Goal: Information Seeking & Learning: Learn about a topic

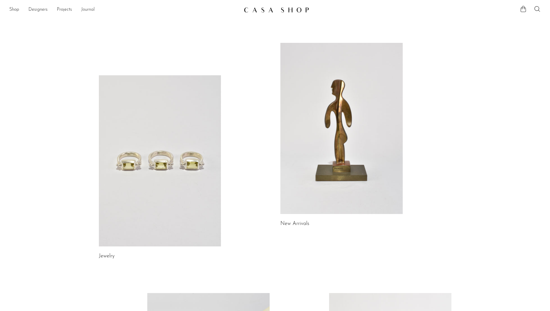
click at [85, 9] on link "Journal" at bounding box center [88, 10] width 14 height 8
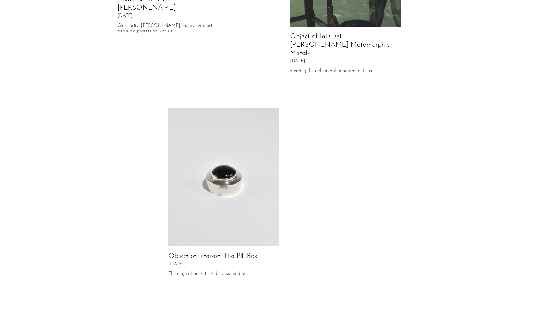
scroll to position [225, 0]
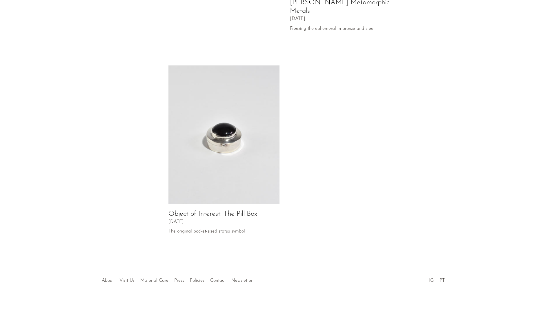
click at [243, 275] on div at bounding box center [274, 275] width 111 height 20
click at [244, 272] on div at bounding box center [274, 275] width 111 height 20
click at [235, 272] on div at bounding box center [274, 275] width 111 height 20
click at [210, 279] on link "Contact" at bounding box center [217, 281] width 15 height 5
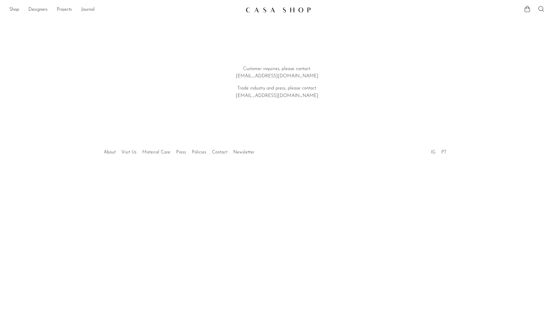
click at [246, 152] on div at bounding box center [277, 146] width 111 height 20
click at [444, 152] on link "PT" at bounding box center [444, 152] width 5 height 5
click at [135, 151] on link "Visit Us" at bounding box center [128, 152] width 15 height 5
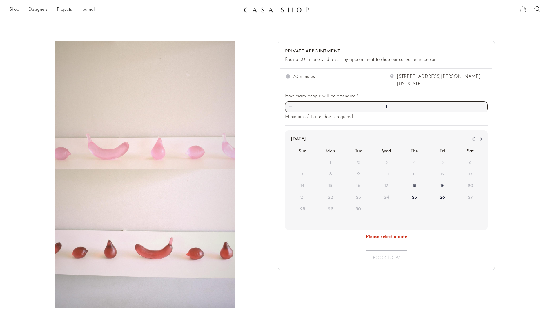
click at [35, 6] on link "Designers" at bounding box center [37, 10] width 19 height 8
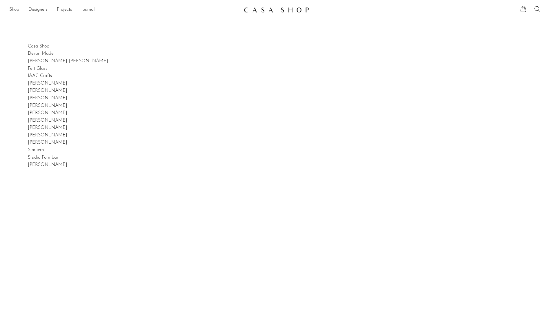
click at [14, 7] on link "Shop" at bounding box center [14, 10] width 10 height 8
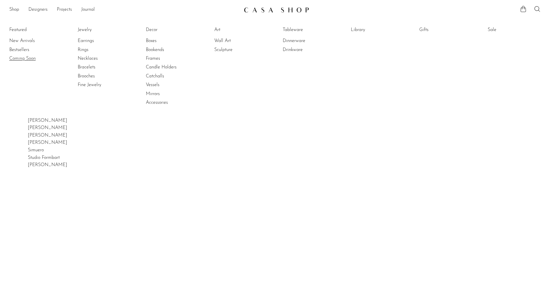
click at [20, 55] on link "Coming Soon" at bounding box center [30, 58] width 43 height 6
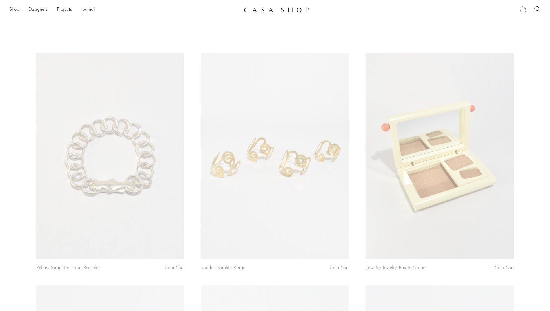
click at [17, 10] on link "Shop" at bounding box center [14, 10] width 10 height 8
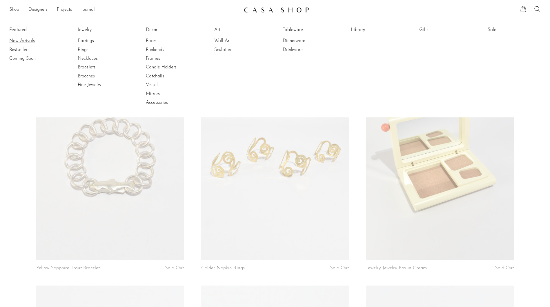
click at [23, 40] on link "New Arrivals" at bounding box center [30, 41] width 43 height 6
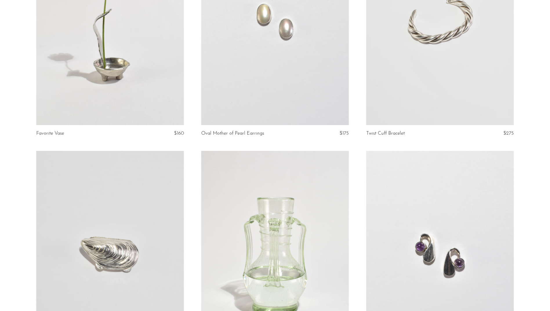
scroll to position [2232, 0]
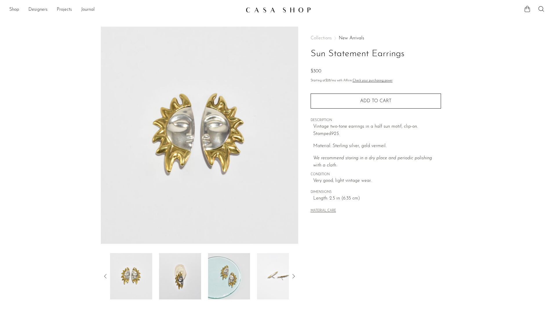
click at [195, 277] on img at bounding box center [180, 276] width 42 height 46
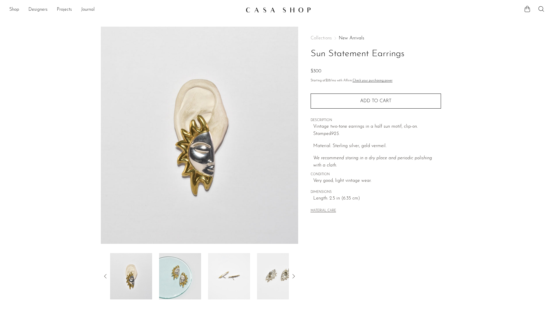
click at [195, 278] on img at bounding box center [180, 276] width 42 height 46
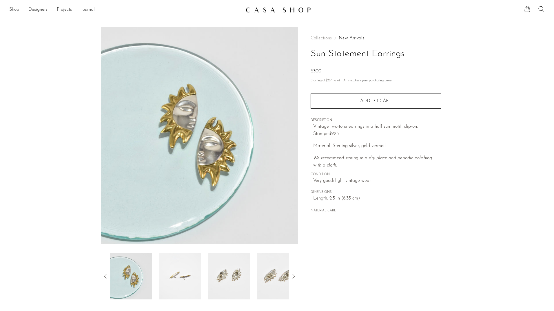
click at [209, 284] on img at bounding box center [229, 276] width 42 height 46
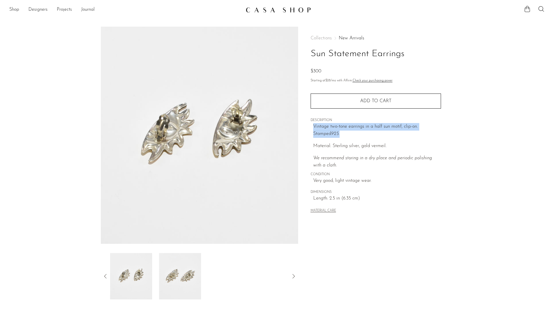
drag, startPoint x: 327, startPoint y: 135, endPoint x: 310, endPoint y: 130, distance: 17.8
click at [310, 130] on div "Collections New Arrivals Sun Statement Earrings $300 Starting at $28 /mo with A…" at bounding box center [375, 163] width 155 height 273
drag, startPoint x: 310, startPoint y: 130, endPoint x: 313, endPoint y: 128, distance: 3.1
copy p "Vintage two-tone earrings in a half sun motif, clip-on. Stamped 925."
